Goal: Task Accomplishment & Management: Complete application form

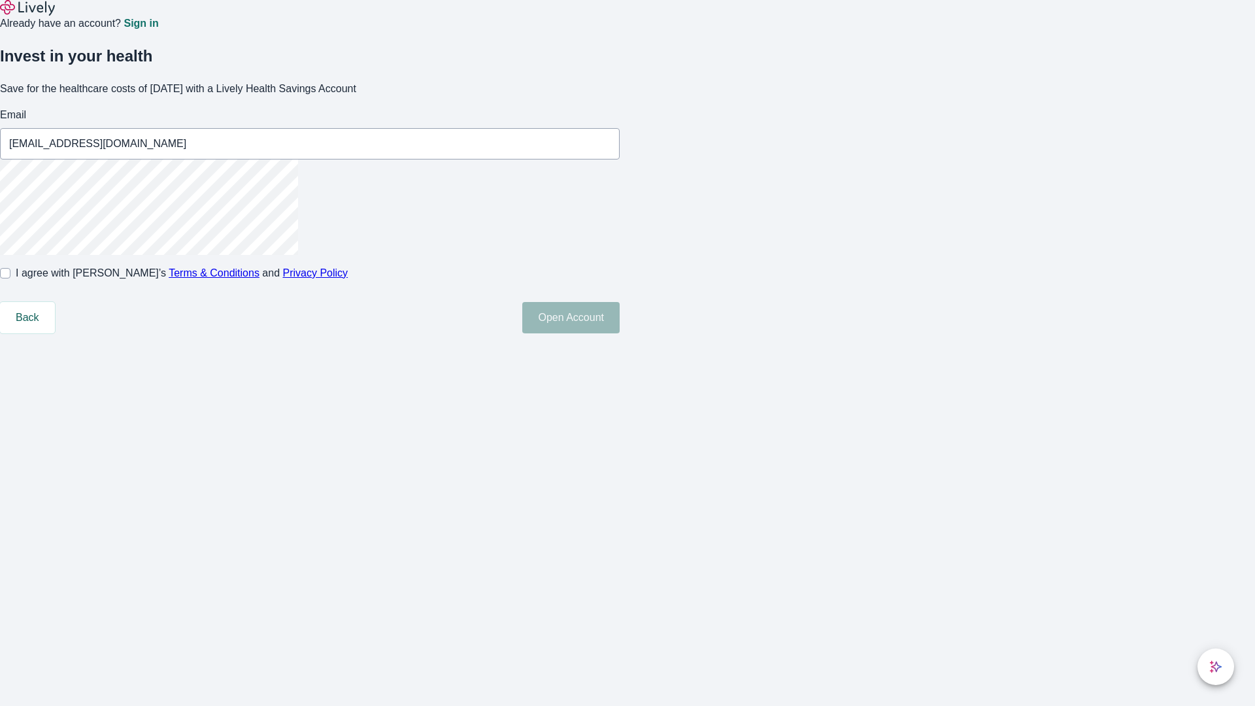
click at [10, 278] on input "I agree with Lively’s Terms & Conditions and Privacy Policy" at bounding box center [5, 273] width 10 height 10
checkbox input "true"
click at [620, 333] on button "Open Account" at bounding box center [570, 317] width 97 height 31
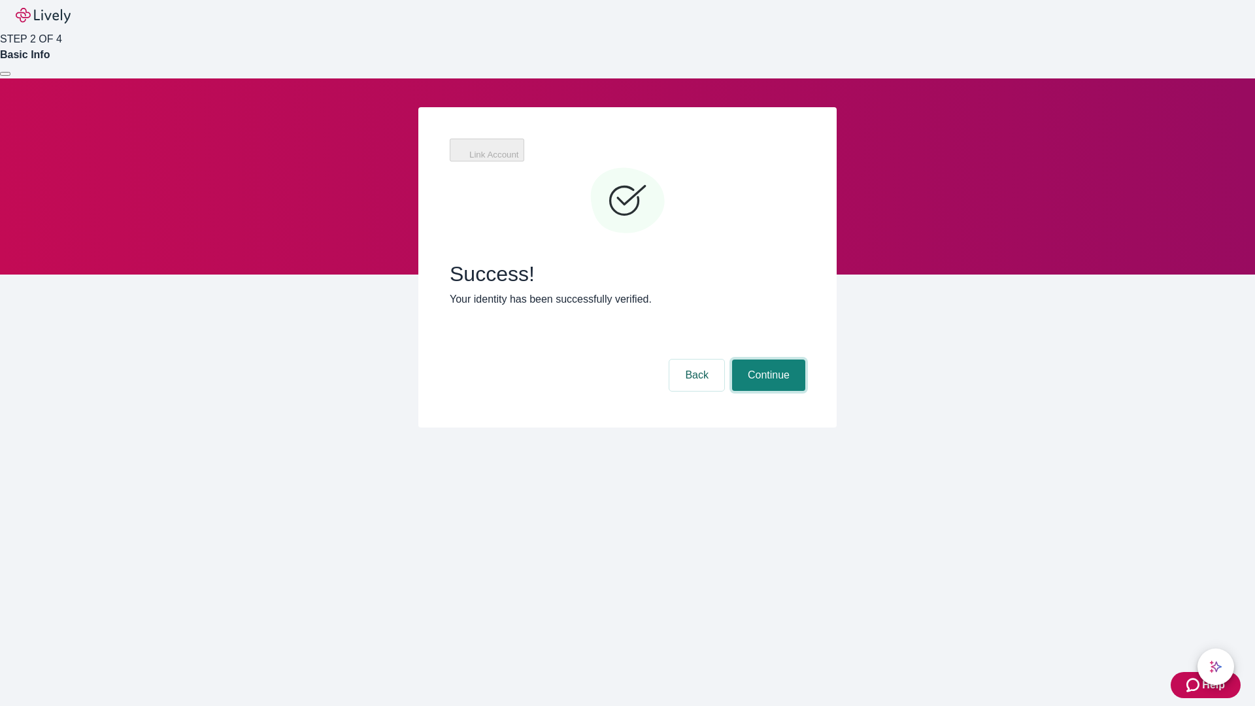
click at [767, 360] on button "Continue" at bounding box center [768, 375] width 73 height 31
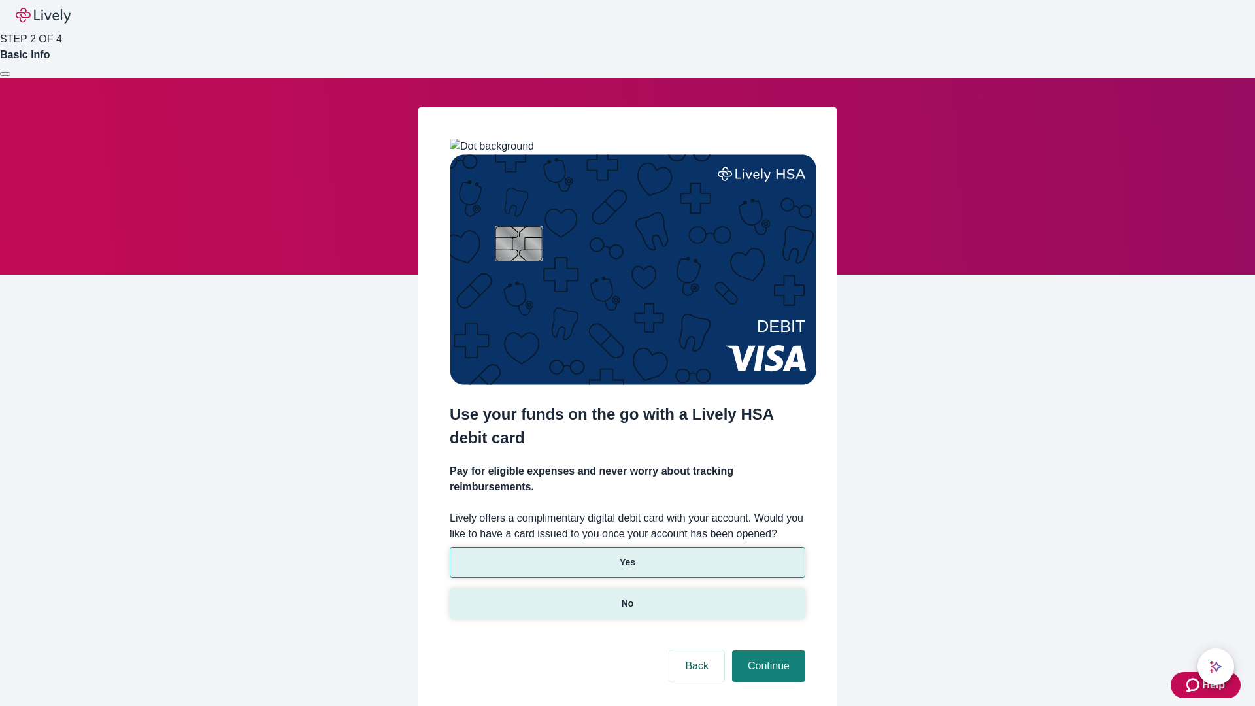
click at [627, 597] on p "No" at bounding box center [628, 604] width 12 height 14
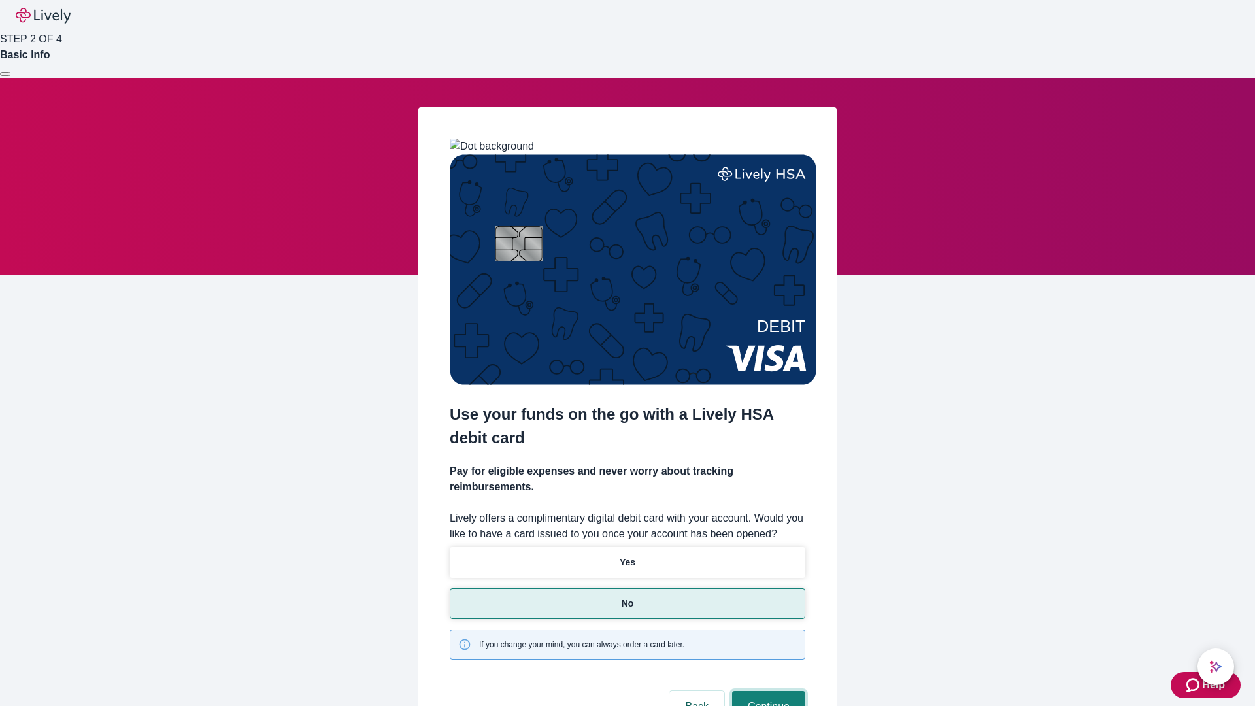
click at [767, 691] on button "Continue" at bounding box center [768, 706] width 73 height 31
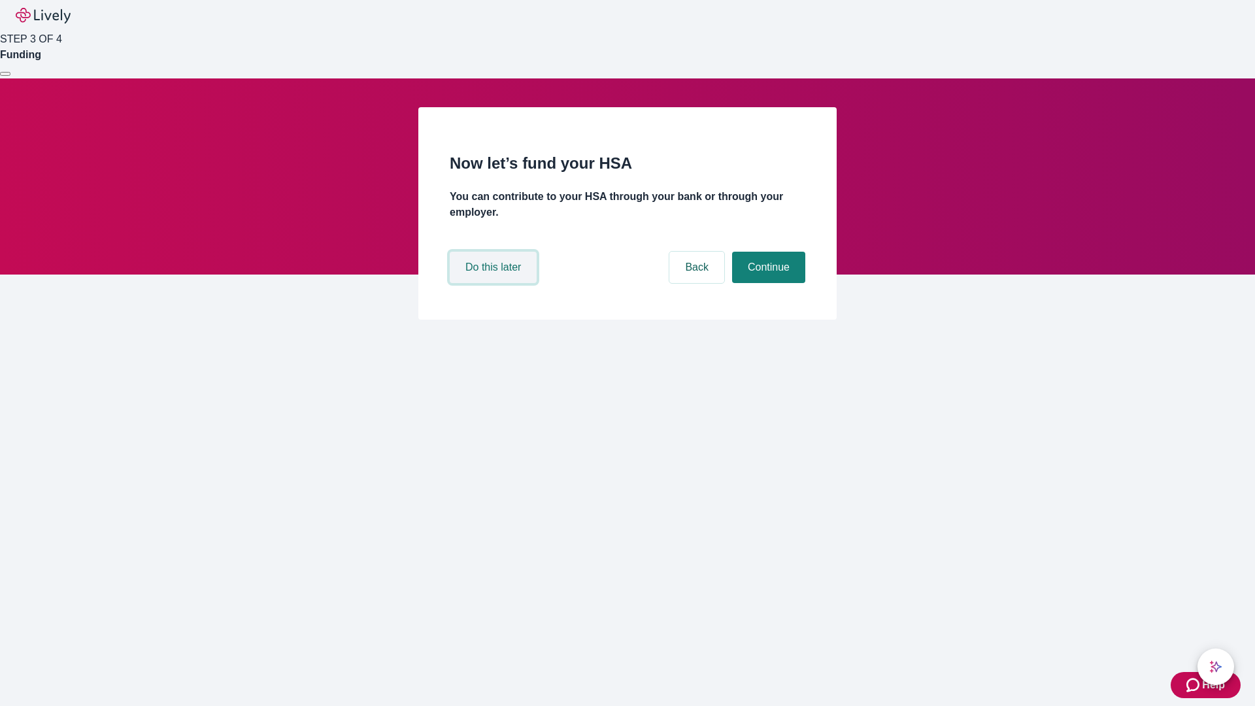
click at [495, 283] on button "Do this later" at bounding box center [493, 267] width 87 height 31
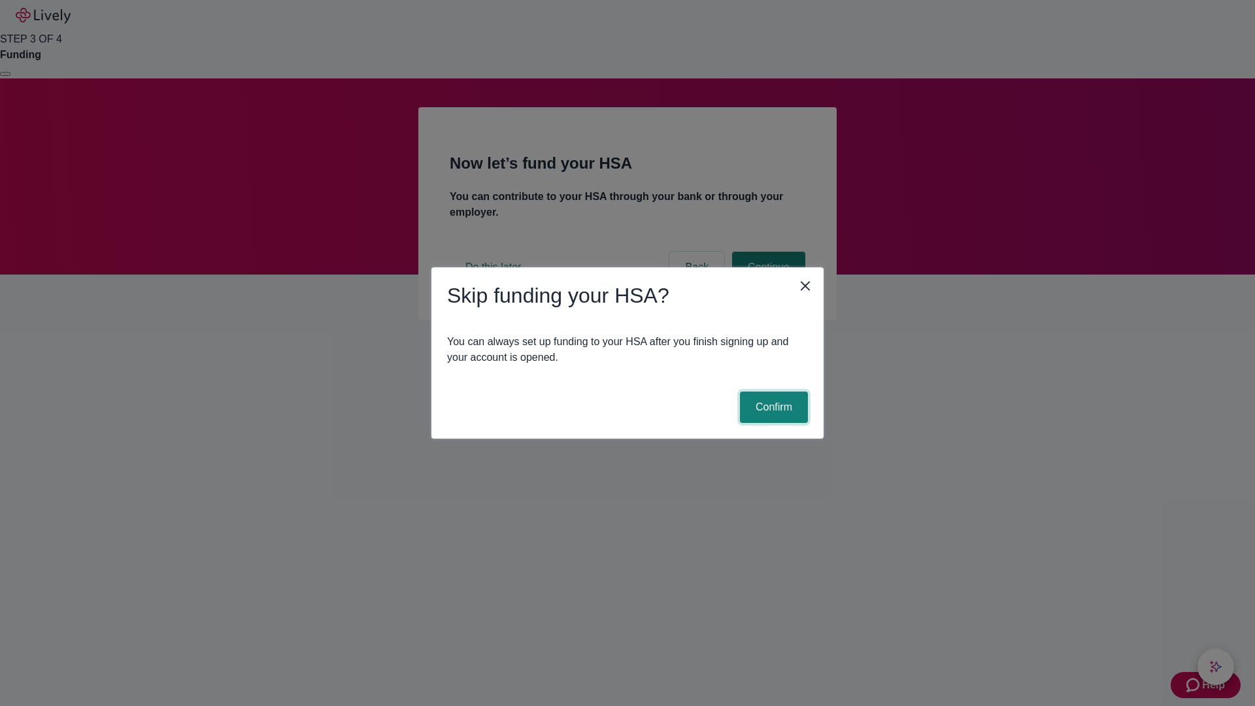
click at [772, 407] on button "Confirm" at bounding box center [774, 407] width 68 height 31
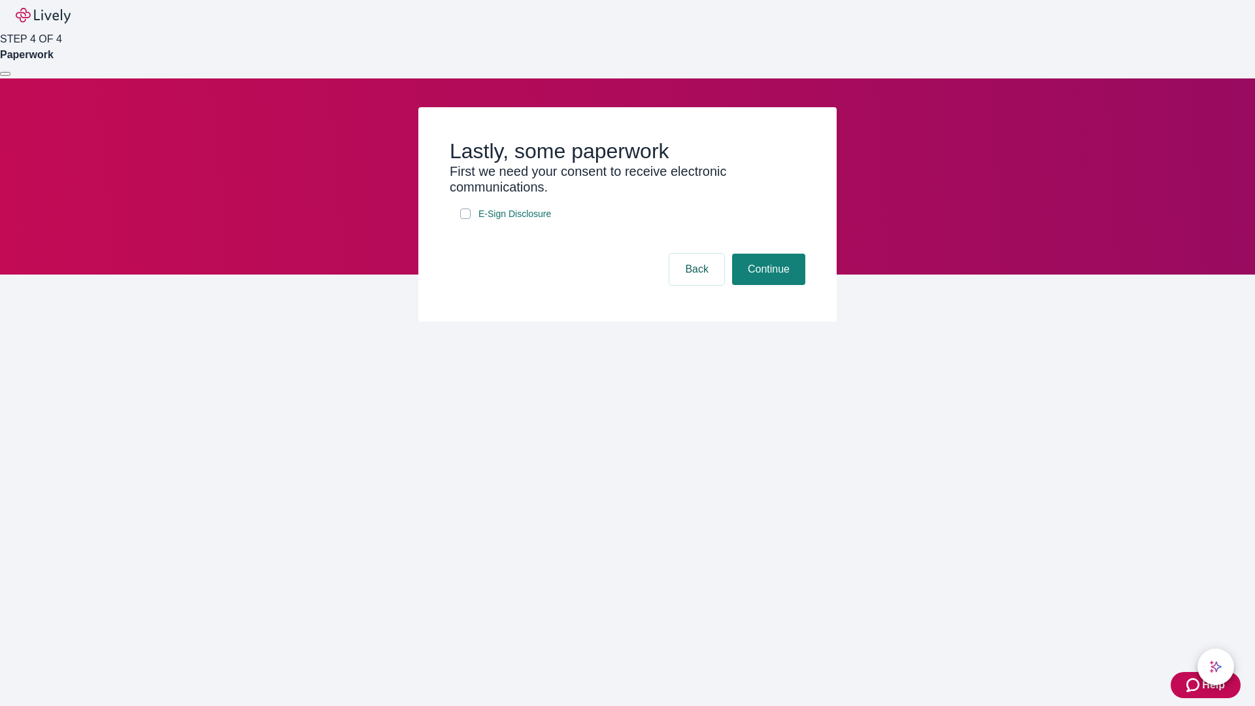
click at [465, 219] on input "E-Sign Disclosure" at bounding box center [465, 214] width 10 height 10
checkbox input "true"
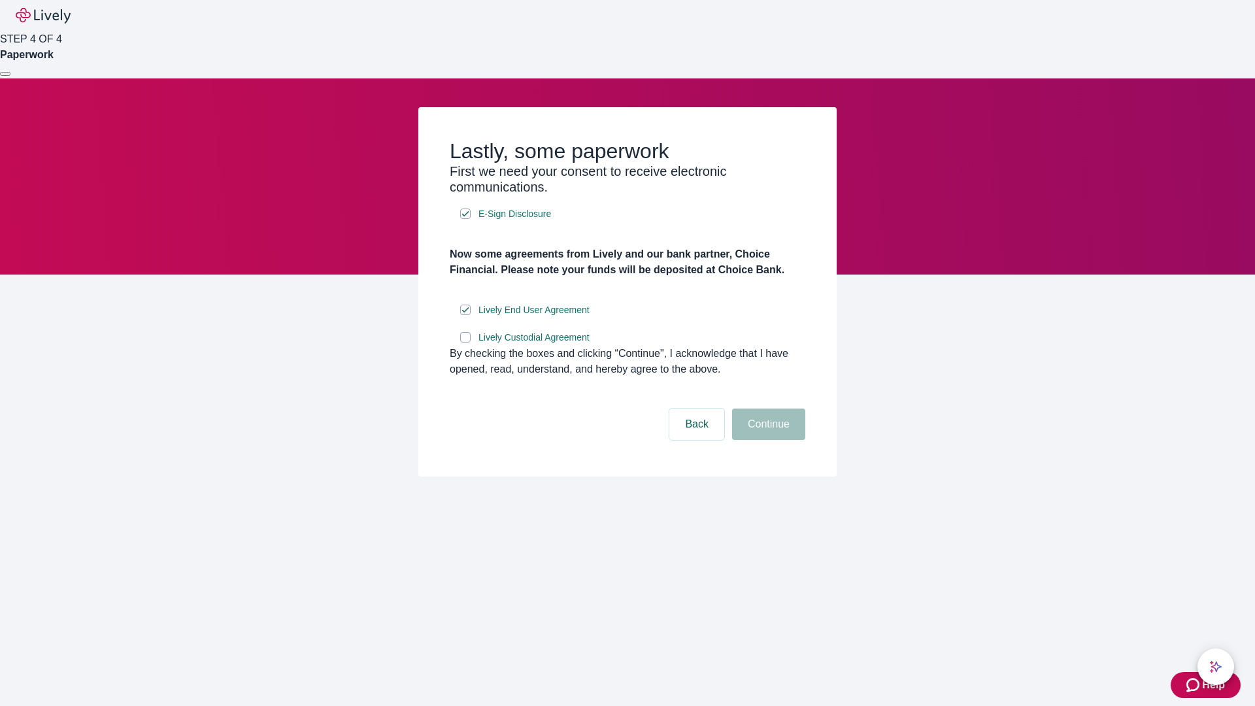
click at [465, 343] on input "Lively Custodial Agreement" at bounding box center [465, 337] width 10 height 10
checkbox input "true"
click at [767, 440] on button "Continue" at bounding box center [768, 424] width 73 height 31
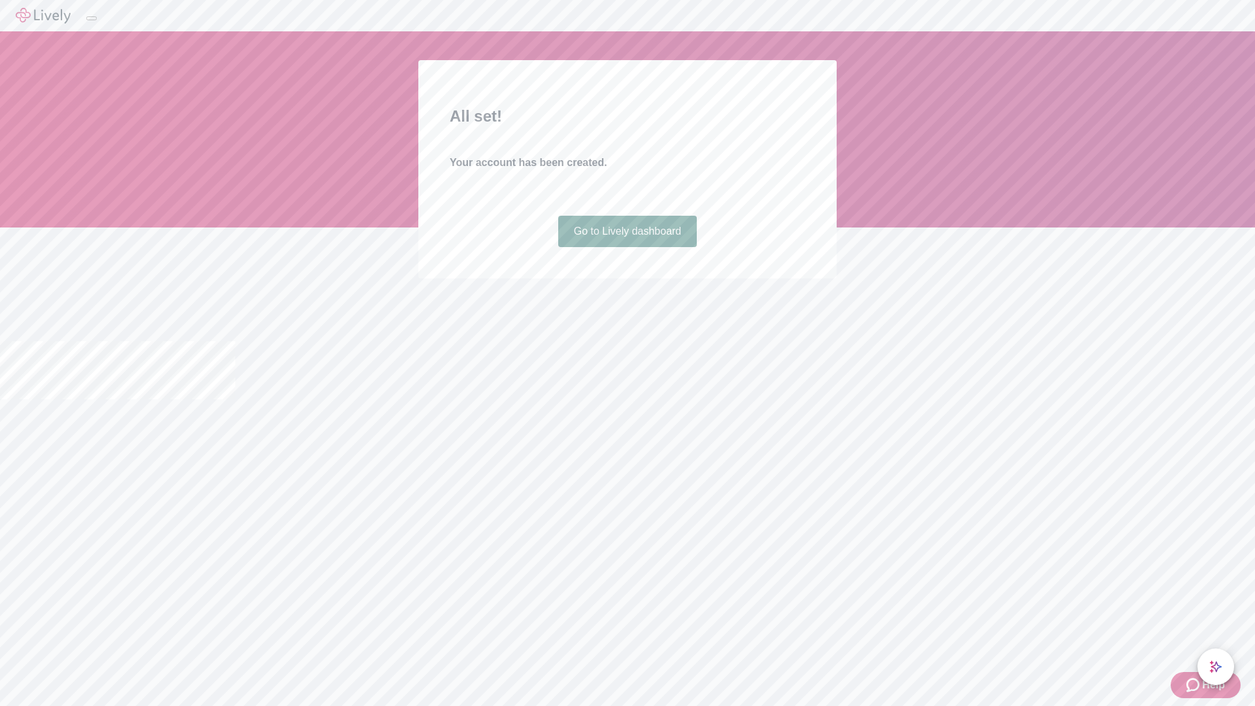
click at [627, 247] on link "Go to Lively dashboard" at bounding box center [627, 231] width 139 height 31
